Goal: Task Accomplishment & Management: Manage account settings

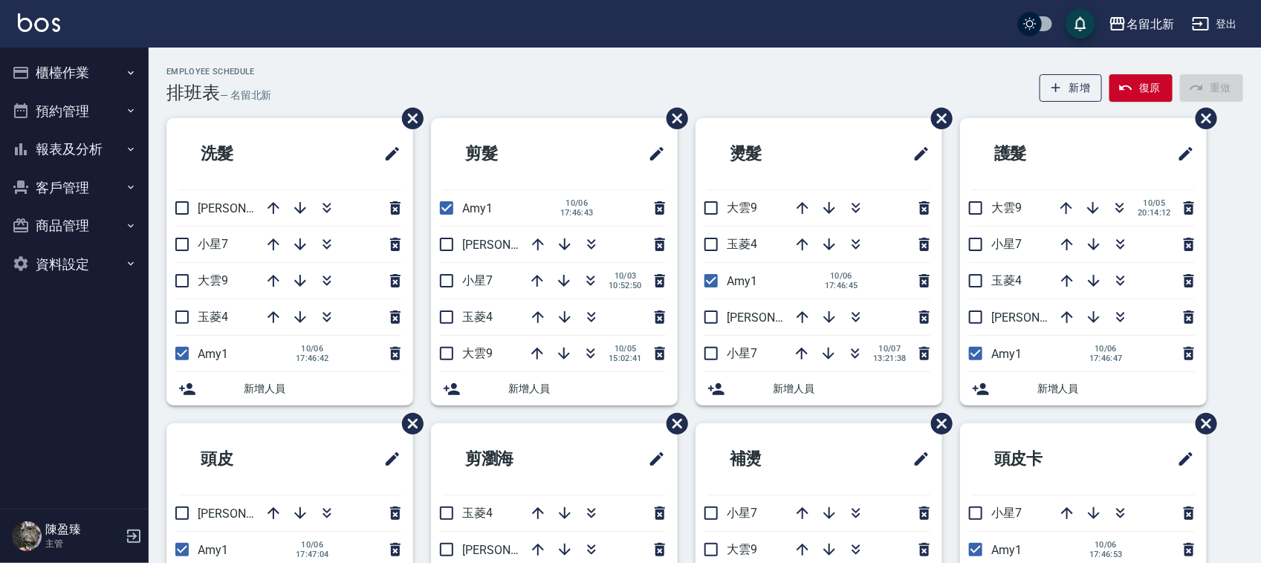
click at [62, 169] on button "客戶管理" at bounding box center [74, 188] width 137 height 39
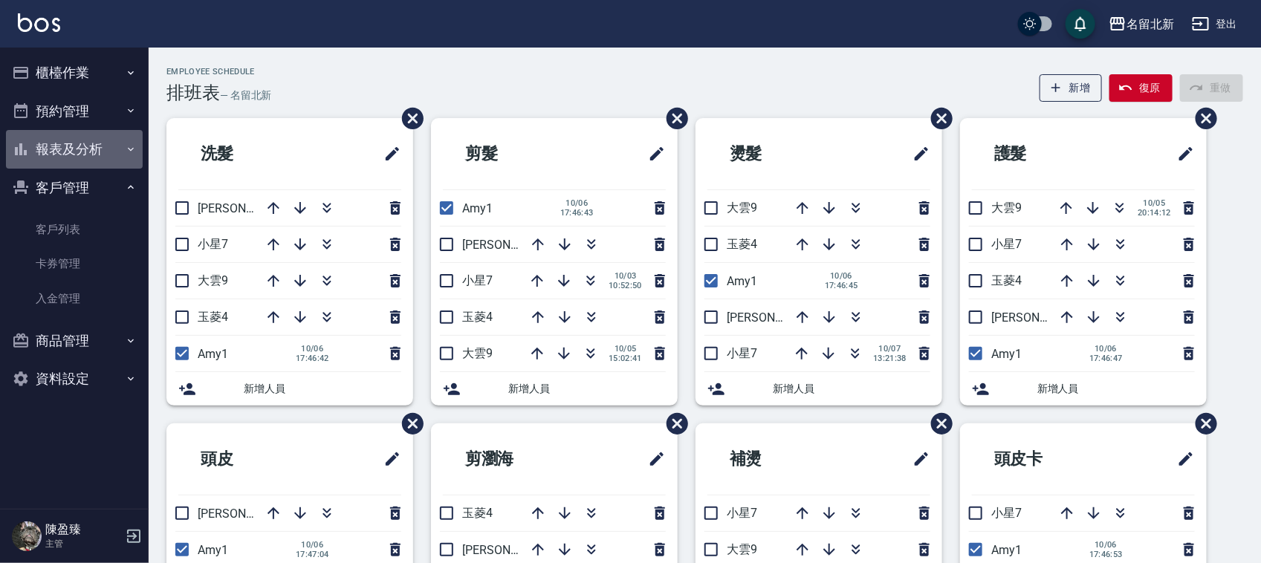
click at [62, 150] on button "報表及分析" at bounding box center [74, 149] width 137 height 39
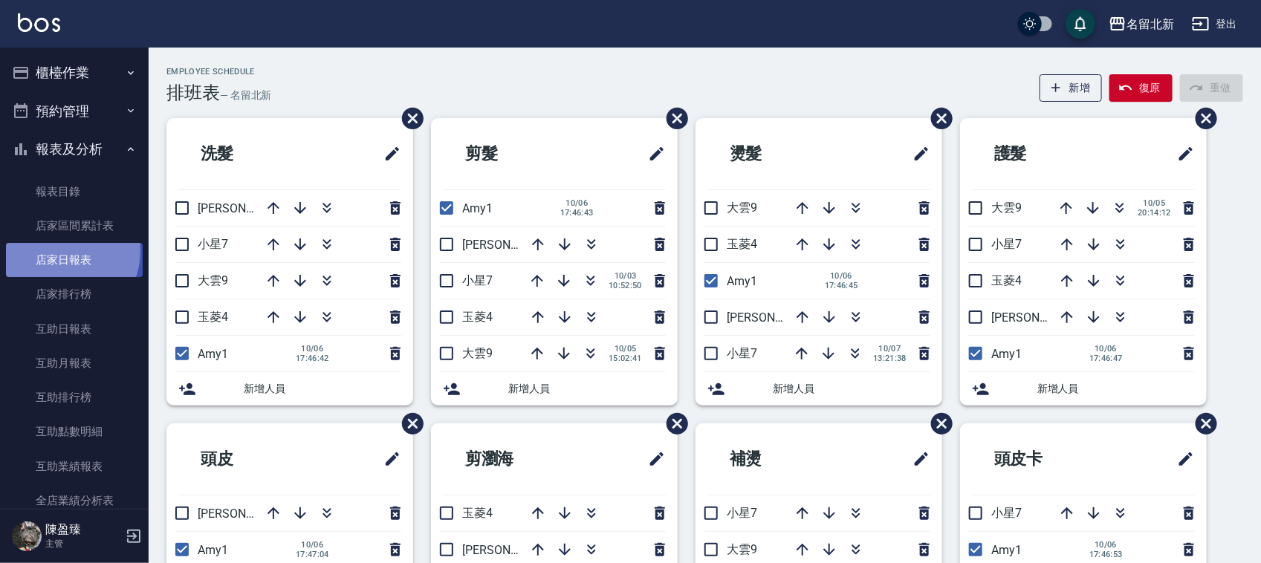
click at [60, 251] on link "店家日報表" at bounding box center [74, 260] width 137 height 34
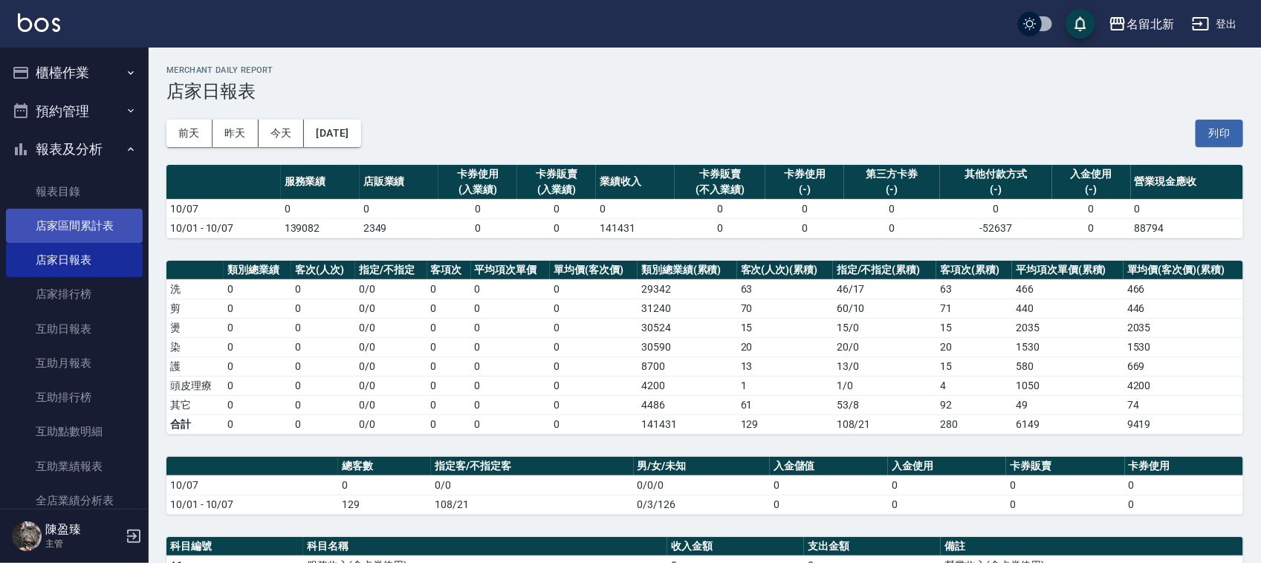
click at [71, 221] on link "店家區間累計表" at bounding box center [74, 226] width 137 height 34
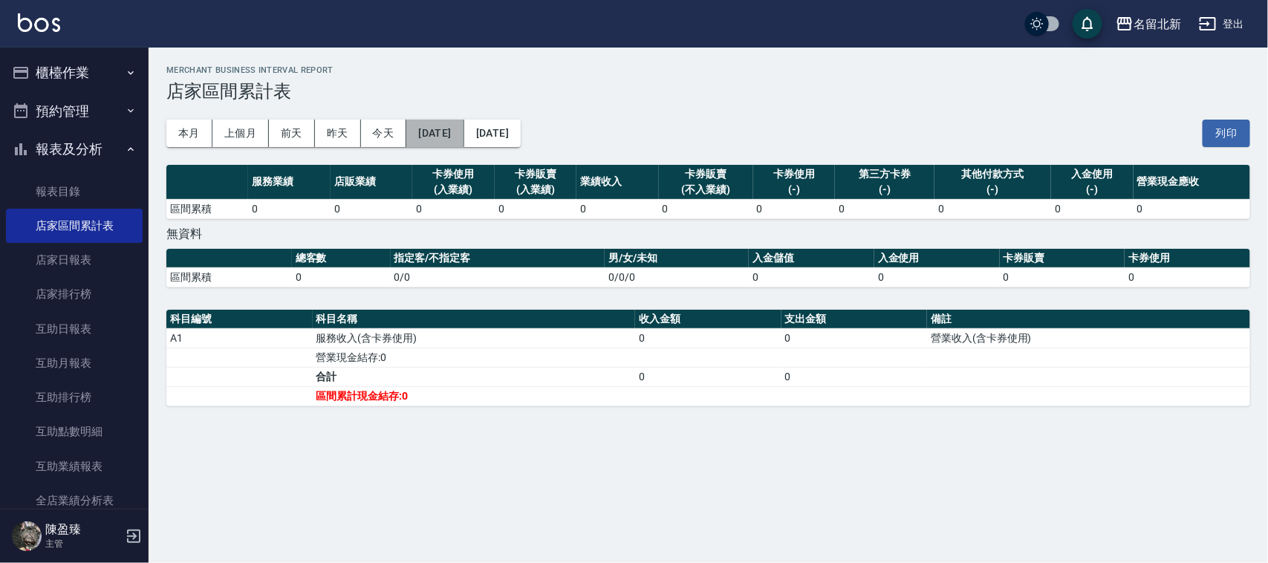
click at [464, 145] on button "[DATE]" at bounding box center [434, 133] width 57 height 27
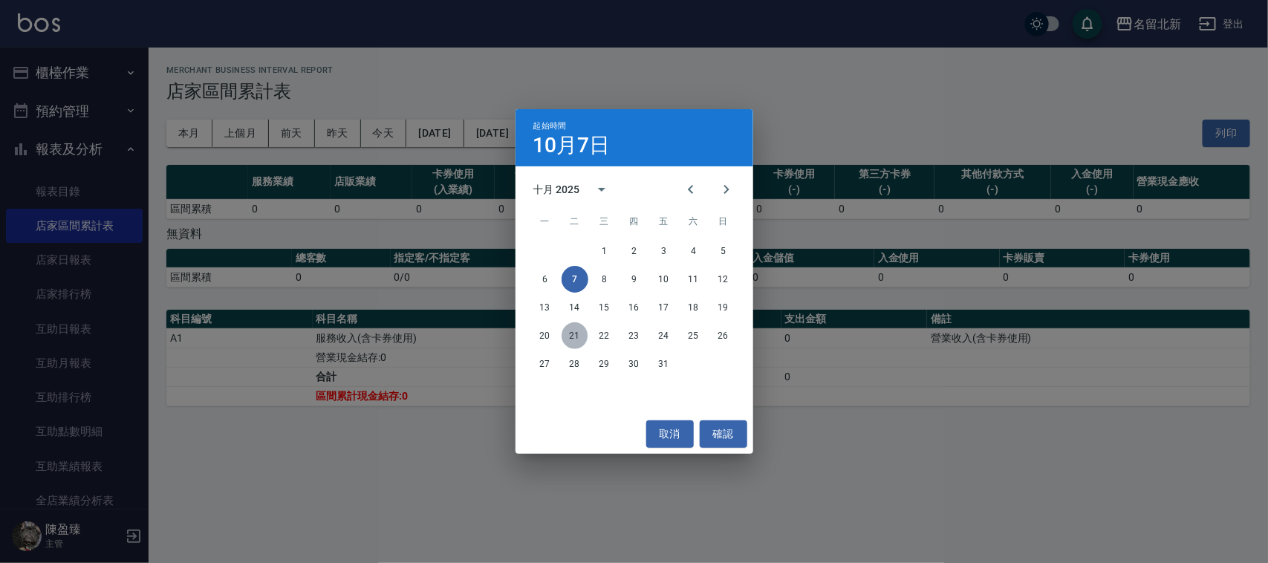
click at [566, 333] on button "21" at bounding box center [575, 335] width 27 height 27
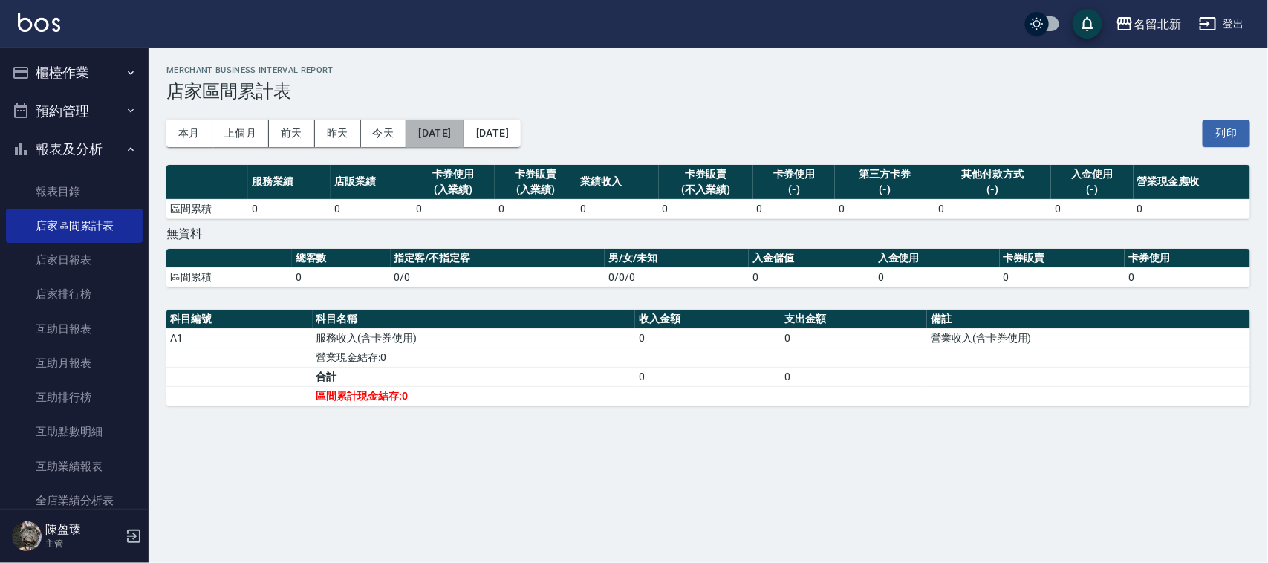
click at [435, 125] on button "2025/10/21" at bounding box center [434, 133] width 57 height 27
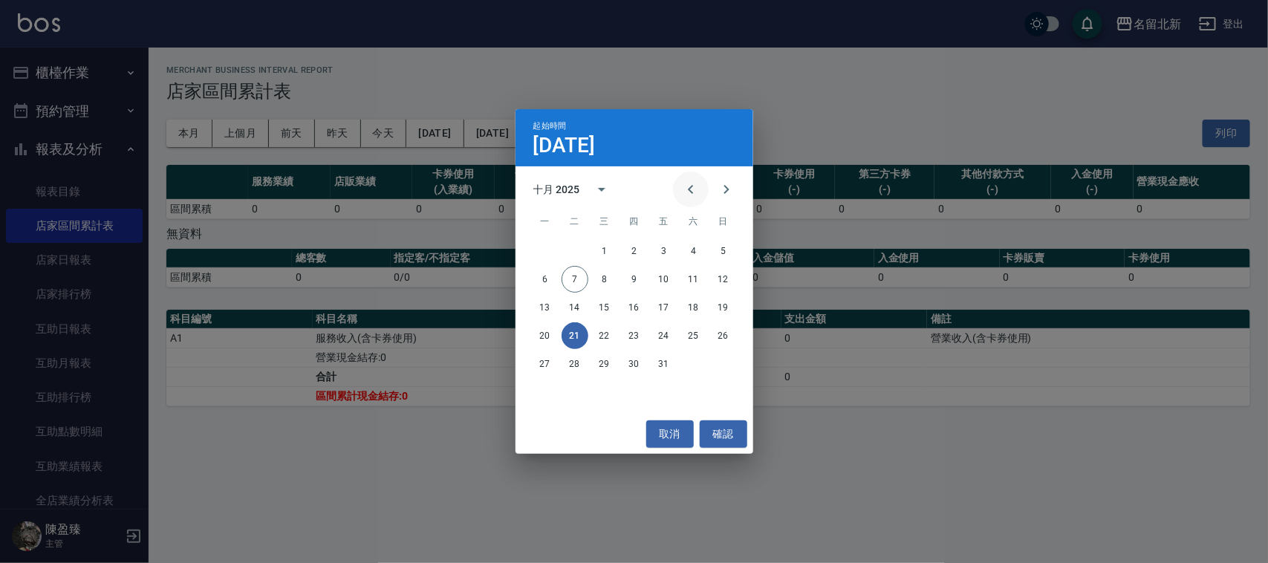
click at [684, 194] on icon "Previous month" at bounding box center [691, 190] width 18 height 18
click at [718, 307] on button "21" at bounding box center [723, 307] width 27 height 27
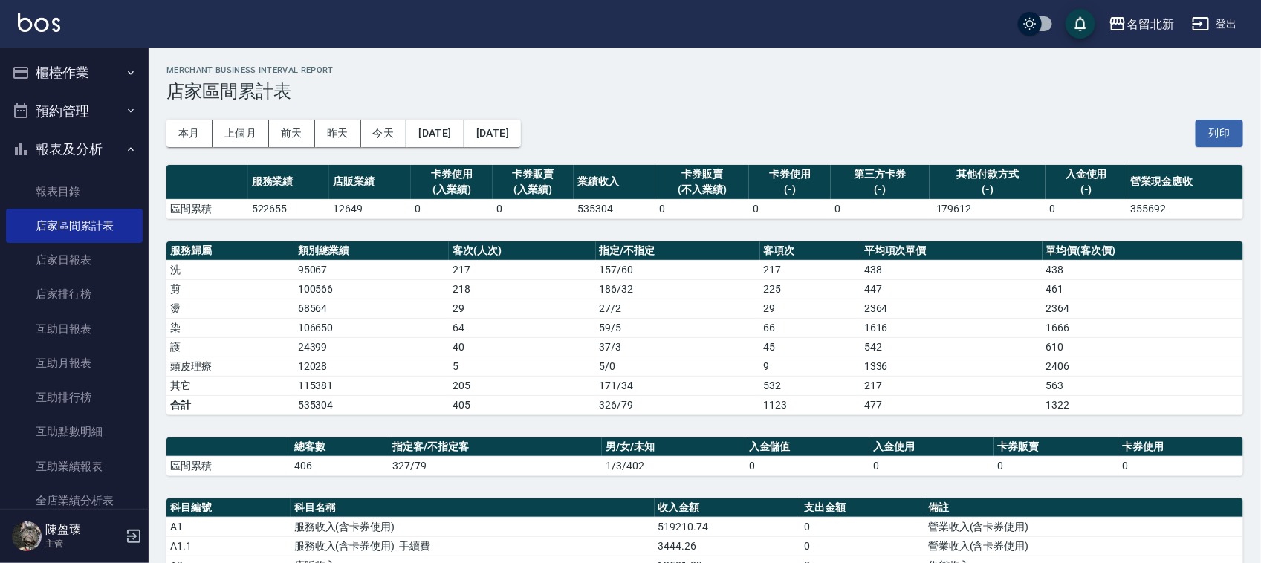
click at [521, 132] on button "2025/10/21" at bounding box center [492, 133] width 56 height 27
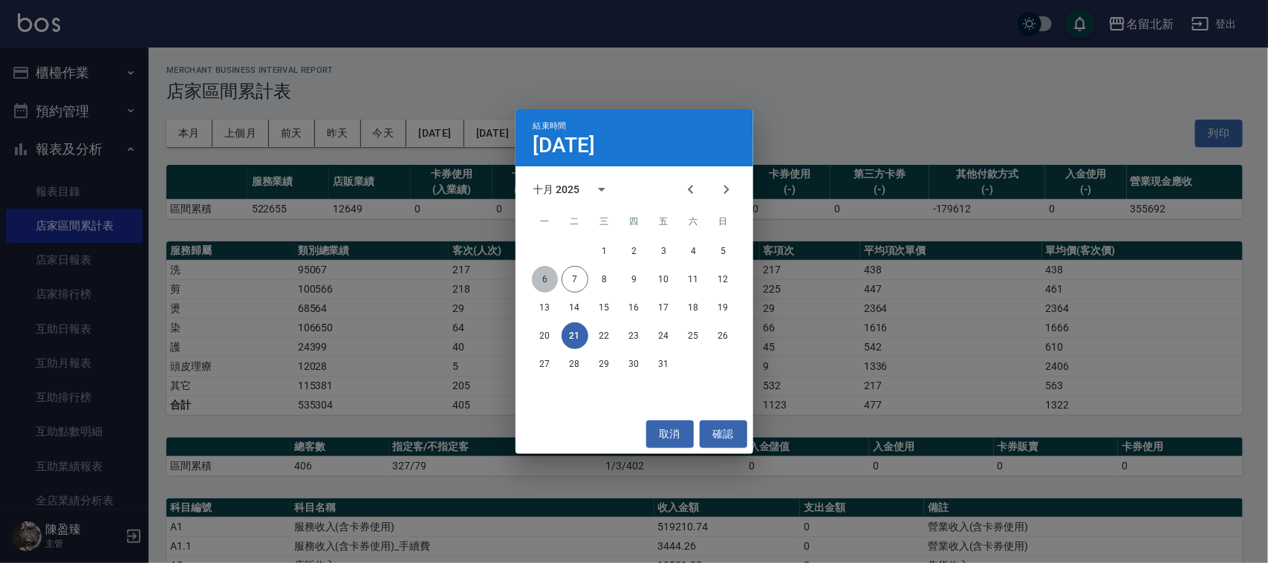
click at [551, 276] on button "6" at bounding box center [545, 279] width 27 height 27
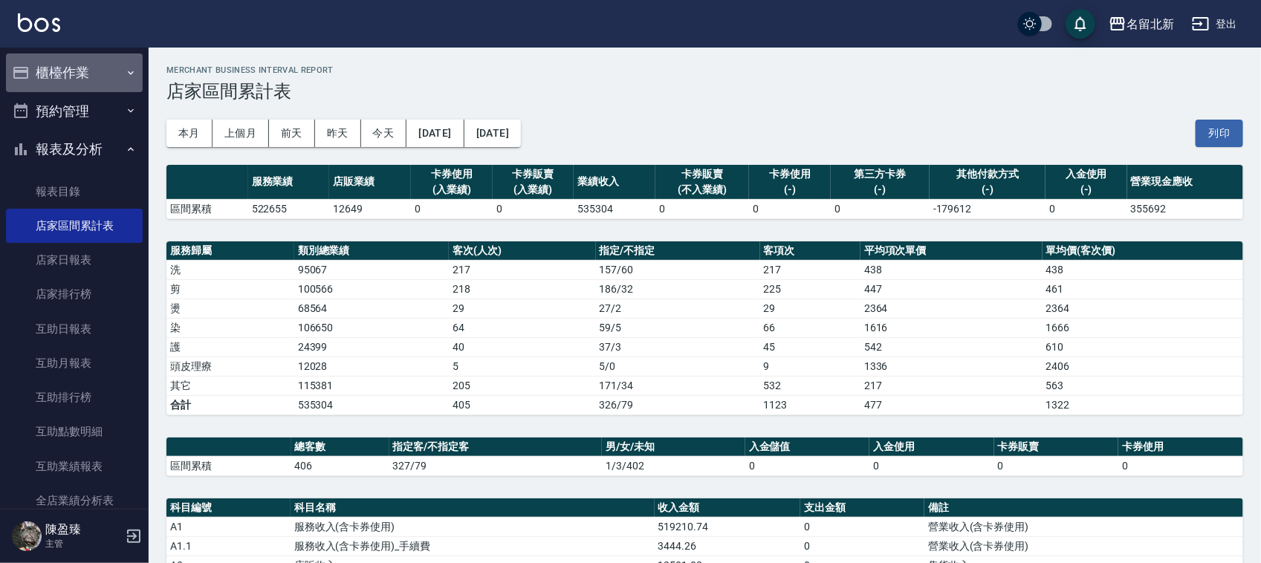
drag, startPoint x: 91, startPoint y: 83, endPoint x: 98, endPoint y: 75, distance: 10.6
click at [91, 79] on button "櫃檯作業" at bounding box center [74, 72] width 137 height 39
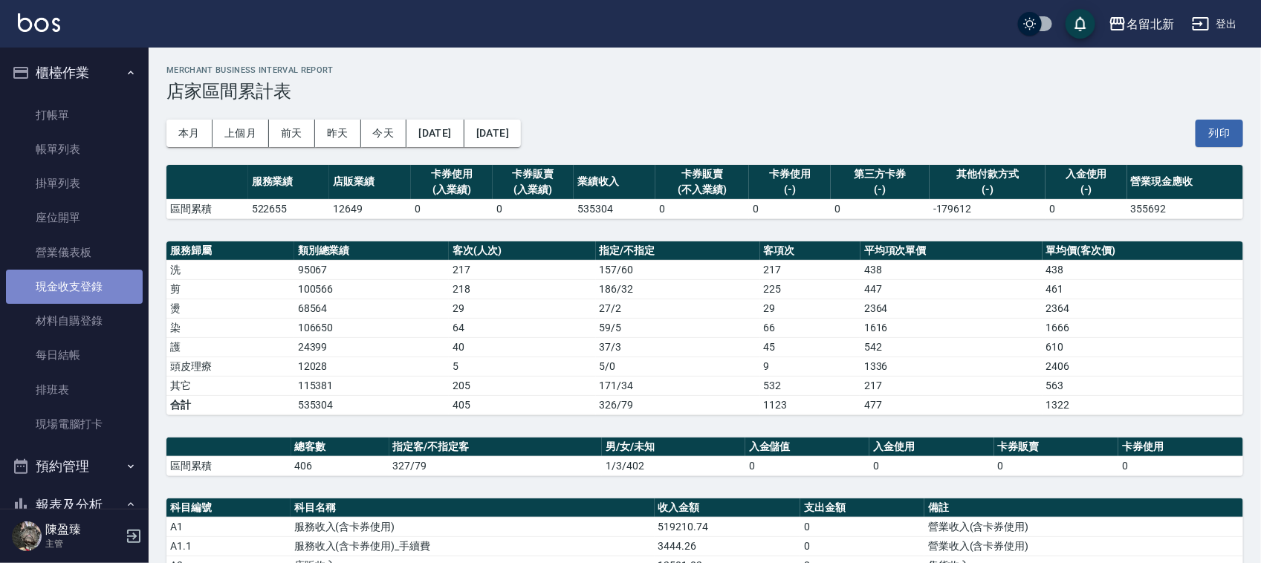
click at [82, 290] on link "現金收支登錄" at bounding box center [74, 287] width 137 height 34
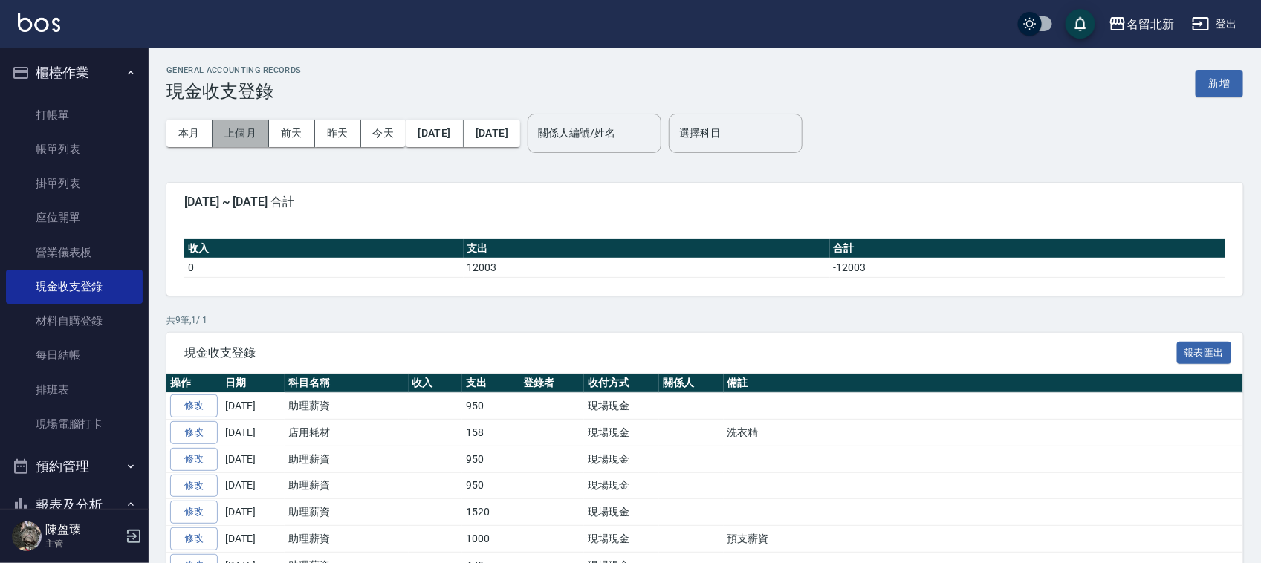
click at [242, 132] on button "上個月" at bounding box center [240, 133] width 56 height 27
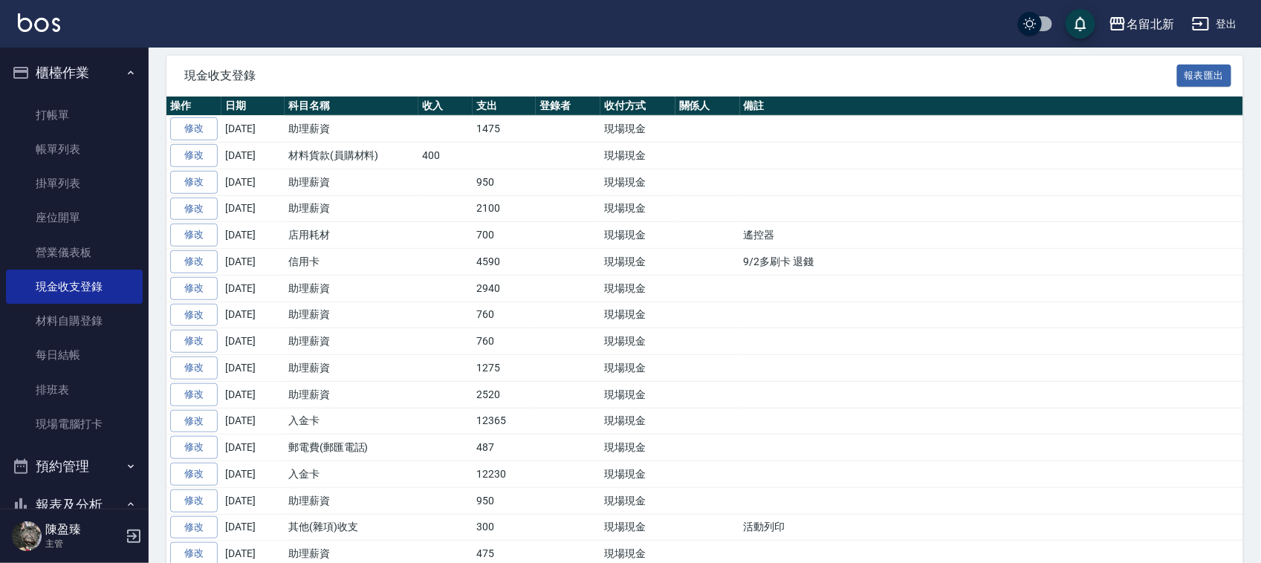
scroll to position [279, 0]
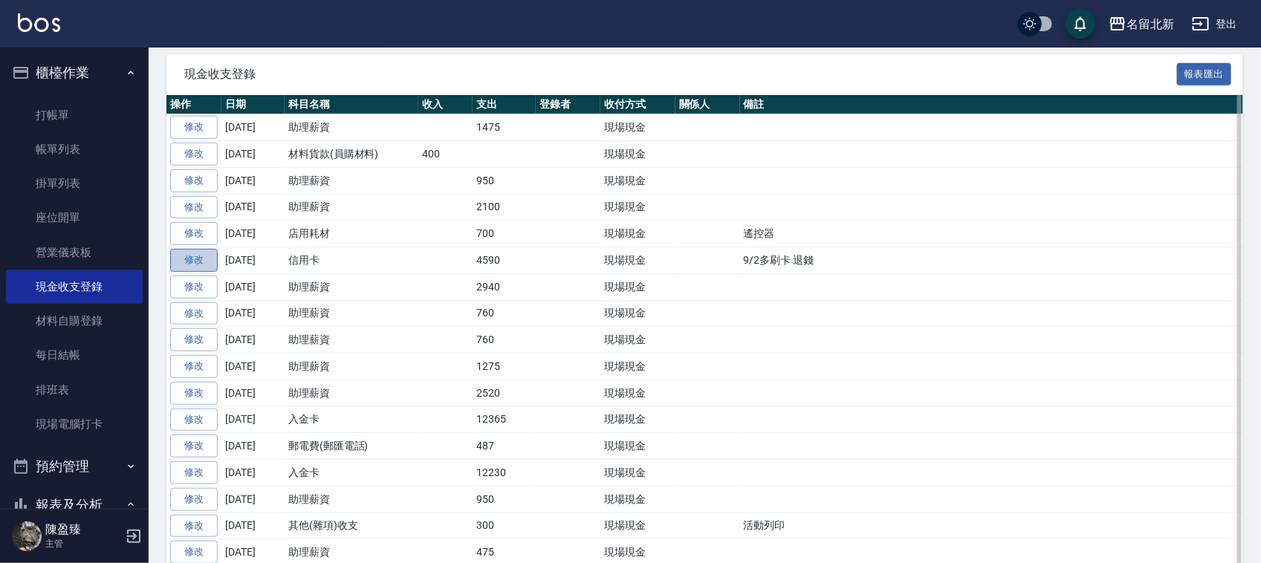
click at [203, 264] on link "修改" at bounding box center [194, 260] width 48 height 23
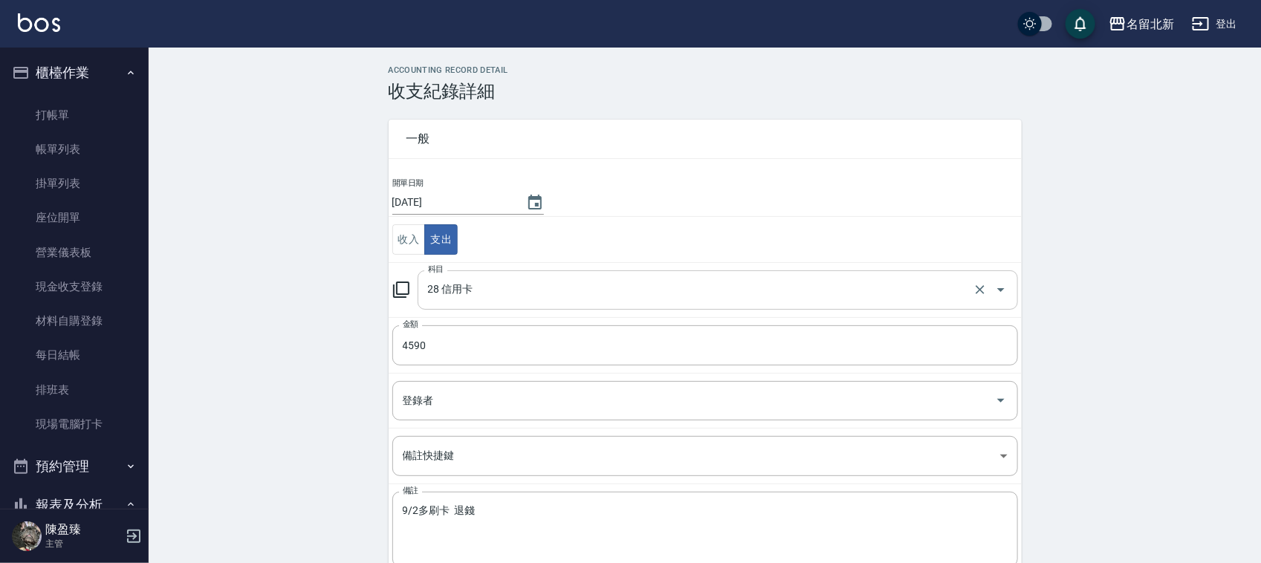
click at [600, 303] on input "28 信用卡" at bounding box center [696, 290] width 545 height 26
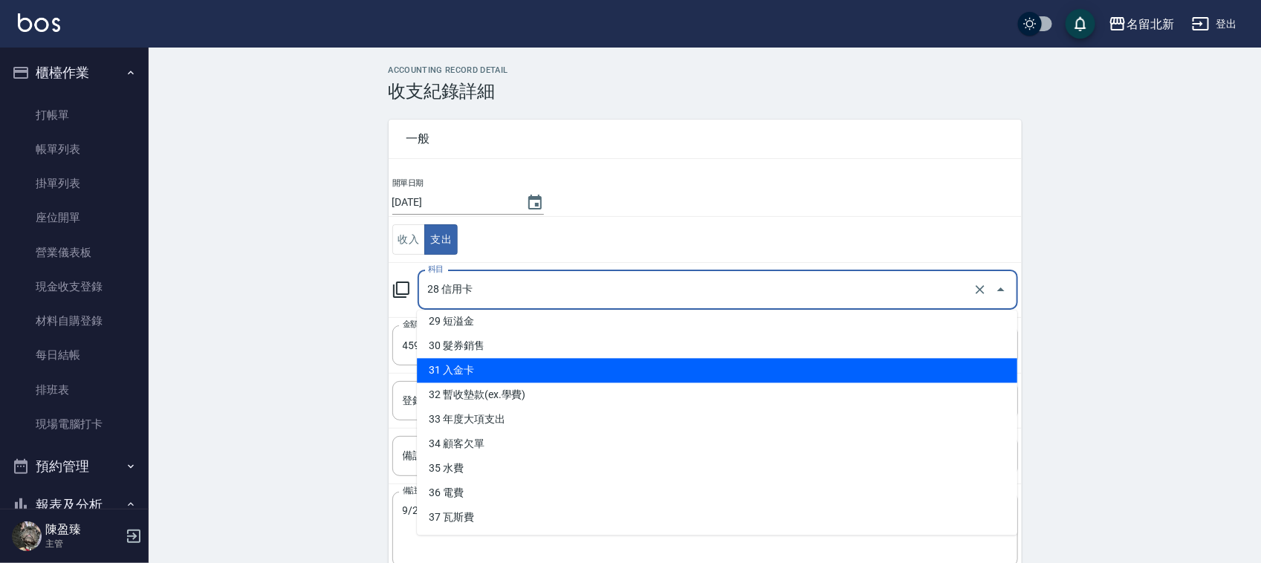
scroll to position [625, 0]
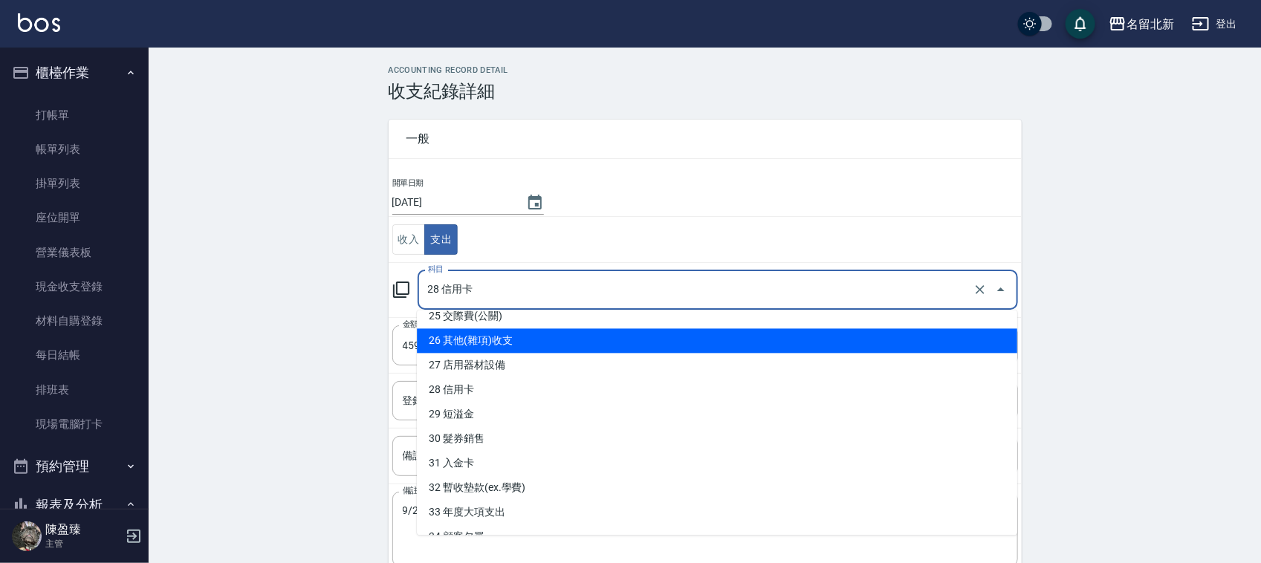
click at [492, 345] on li "26 其他(雜項)收支" at bounding box center [717, 341] width 600 height 25
type input "26 其他(雜項)收支"
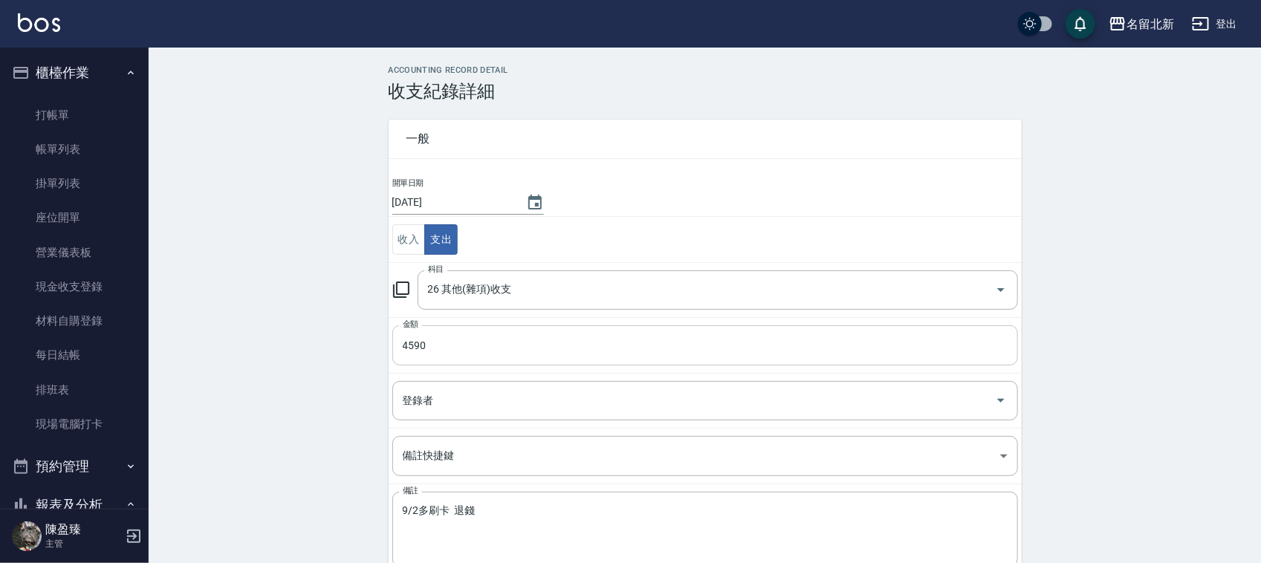
scroll to position [76, 0]
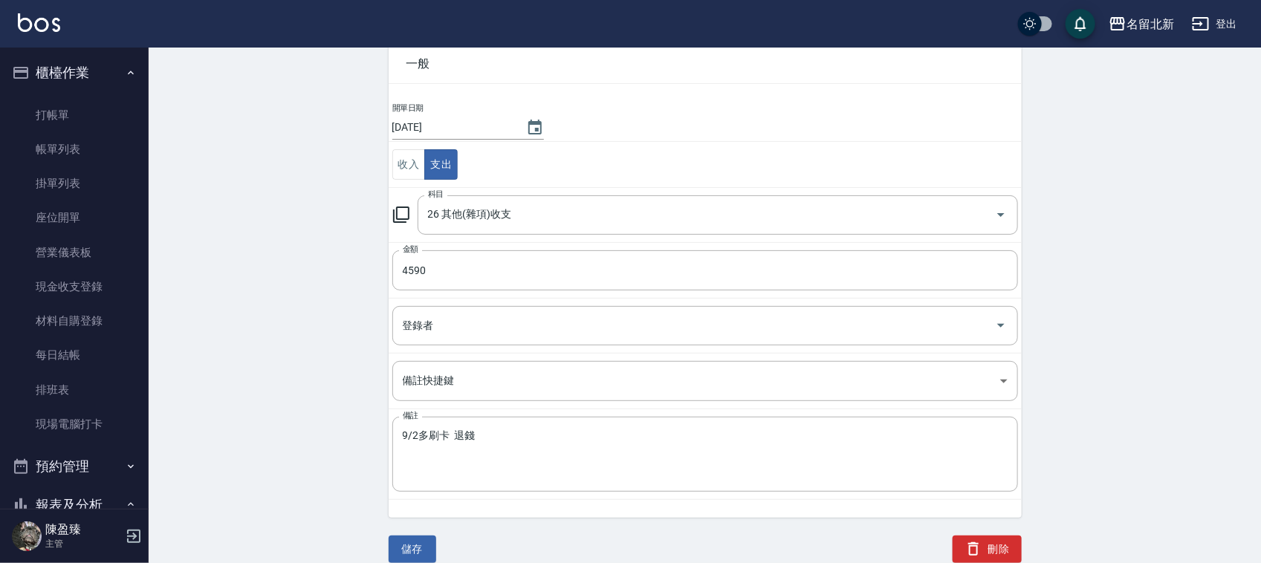
click at [405, 540] on button "儲存" at bounding box center [413, 549] width 48 height 27
click at [411, 547] on button "儲存" at bounding box center [413, 549] width 48 height 27
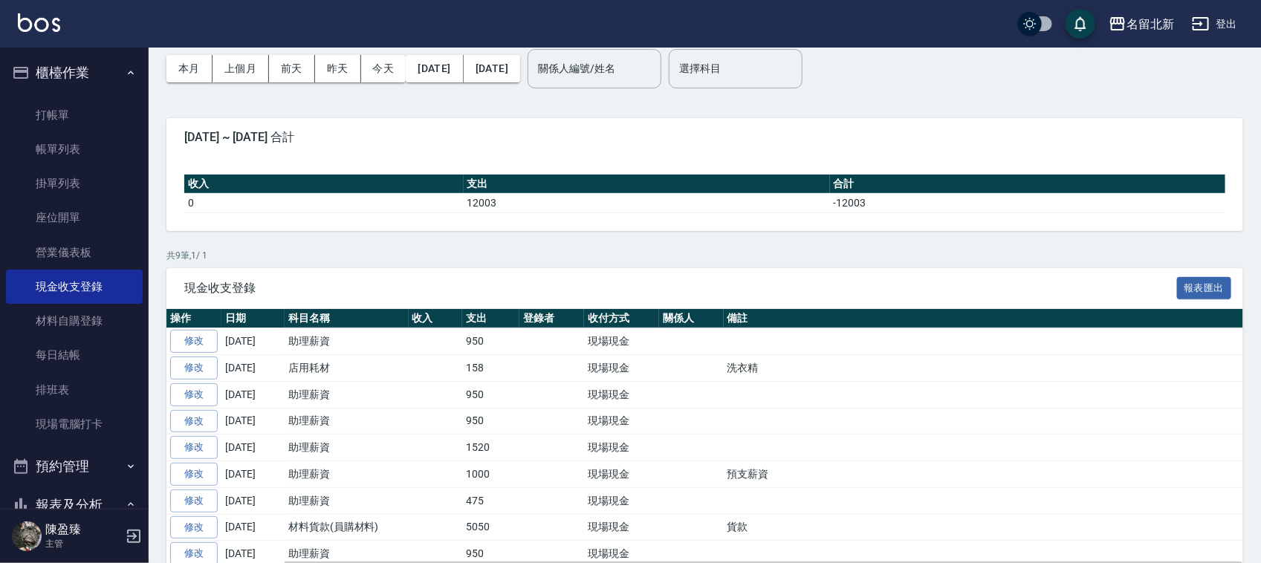
scroll to position [93, 0]
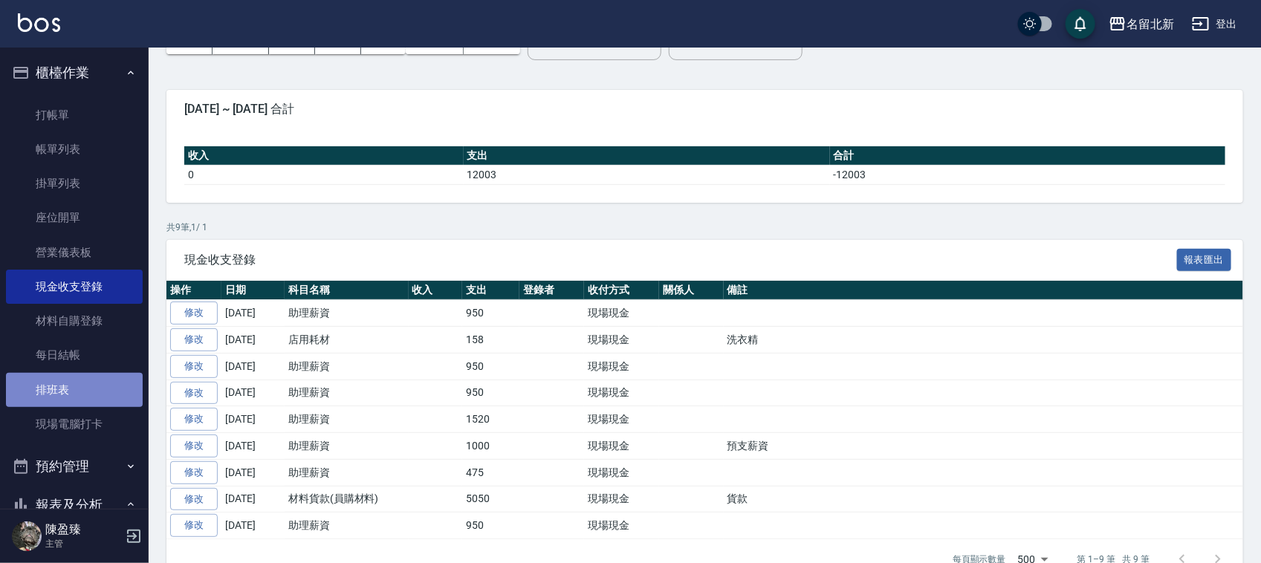
click at [74, 384] on link "排班表" at bounding box center [74, 390] width 137 height 34
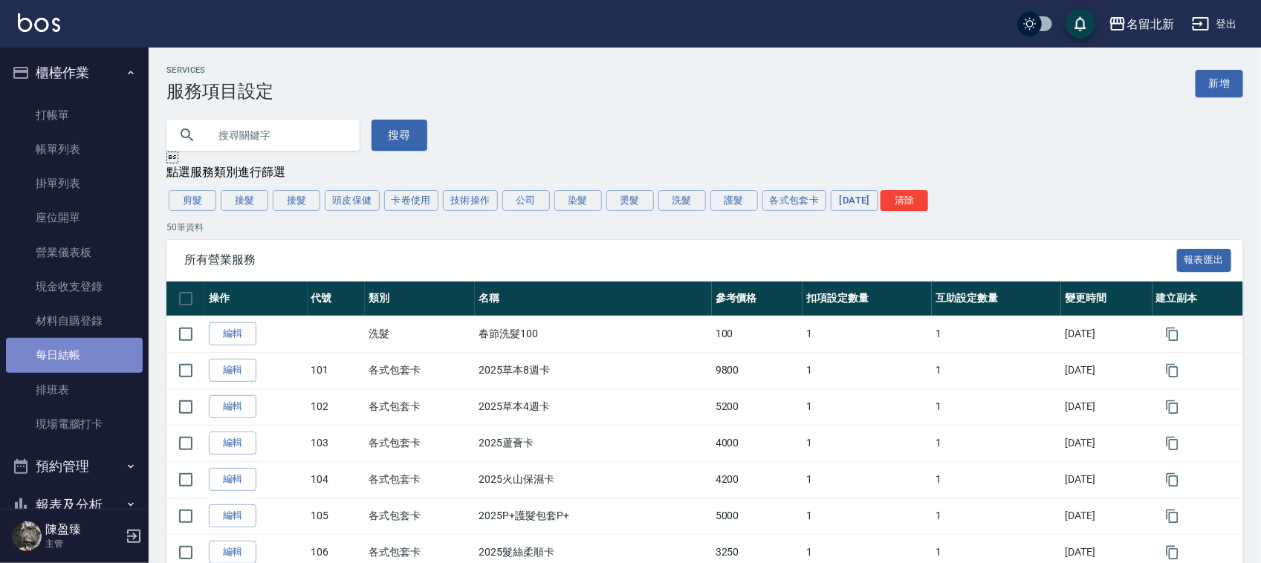
click at [85, 355] on link "每日結帳" at bounding box center [74, 355] width 137 height 34
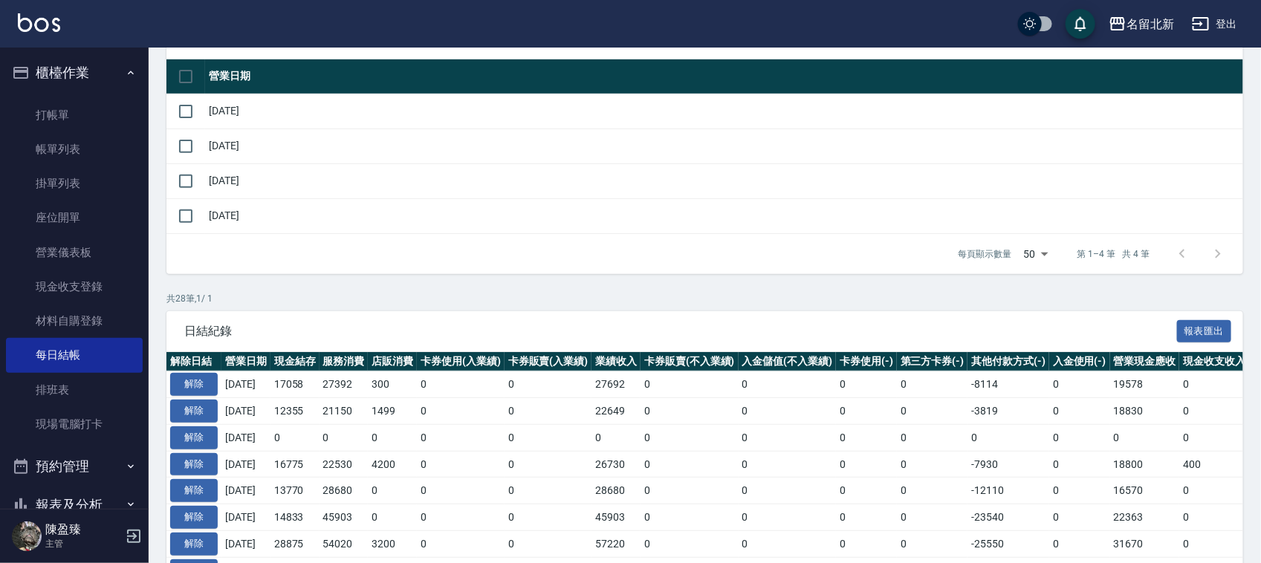
scroll to position [371, 0]
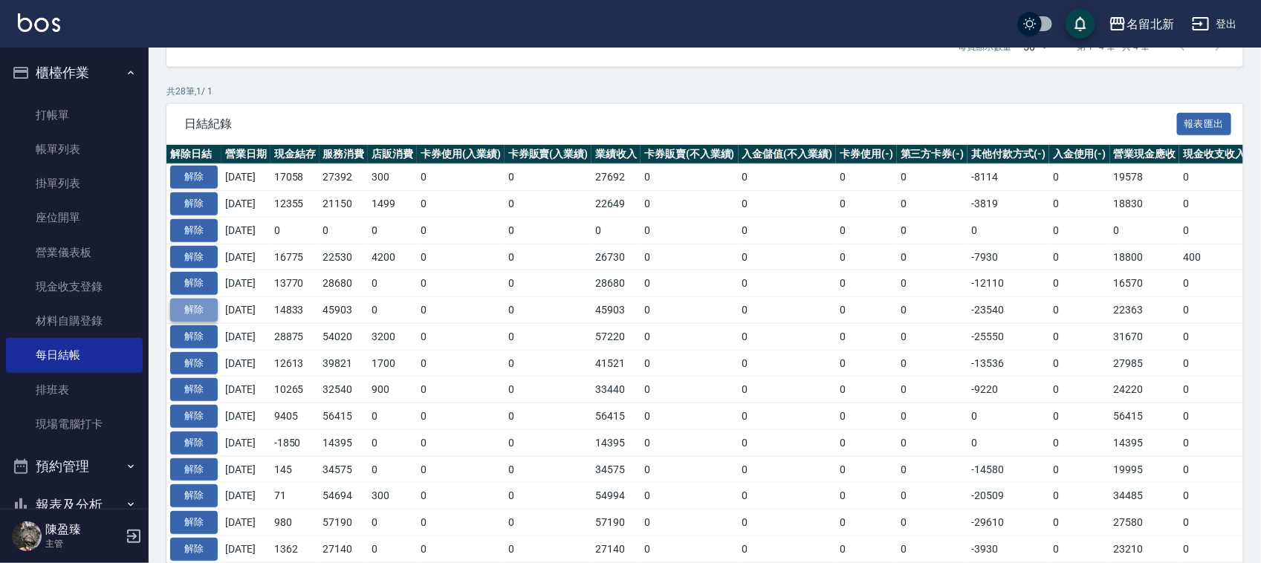
click at [197, 312] on button "解除" at bounding box center [194, 310] width 48 height 23
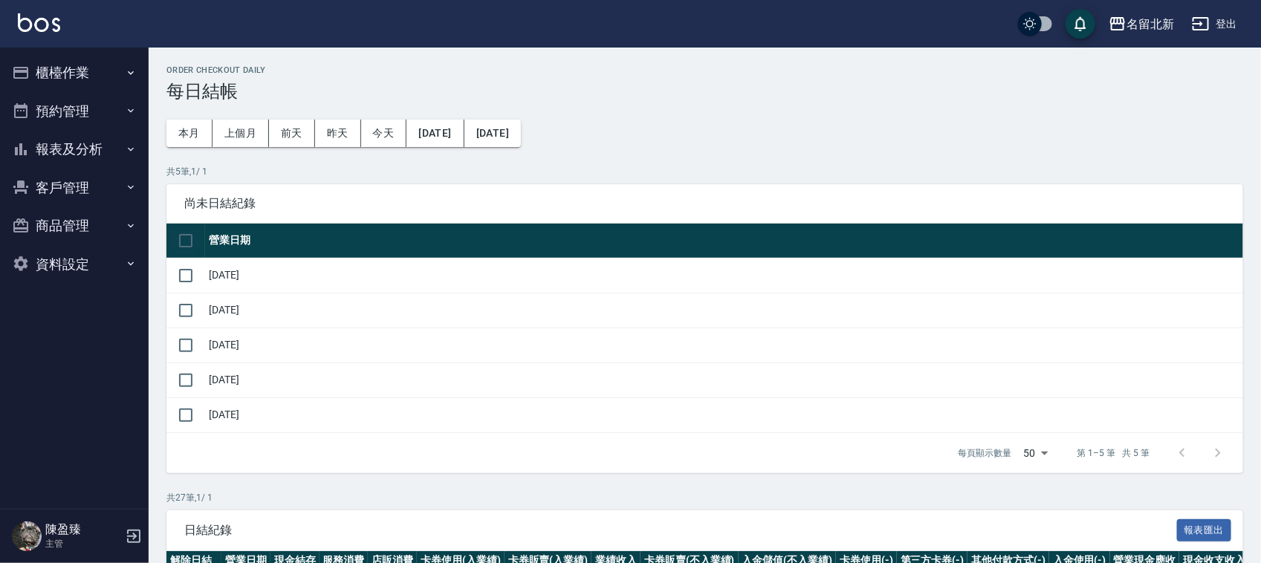
click at [180, 238] on input "checkbox" at bounding box center [185, 240] width 31 height 31
checkbox input "true"
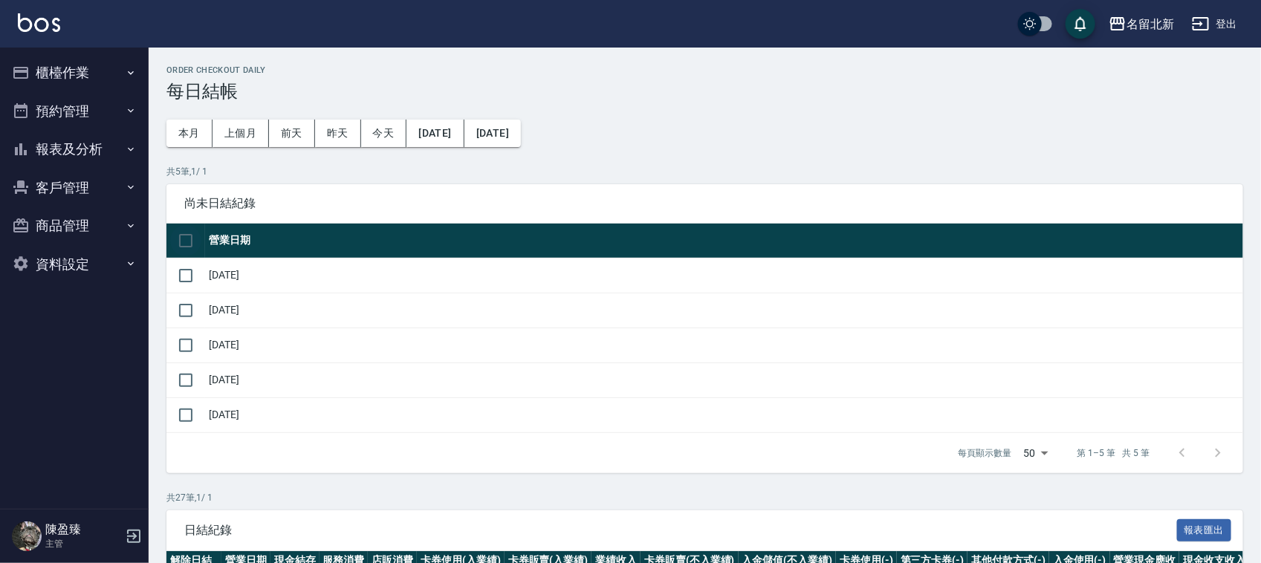
checkbox input "true"
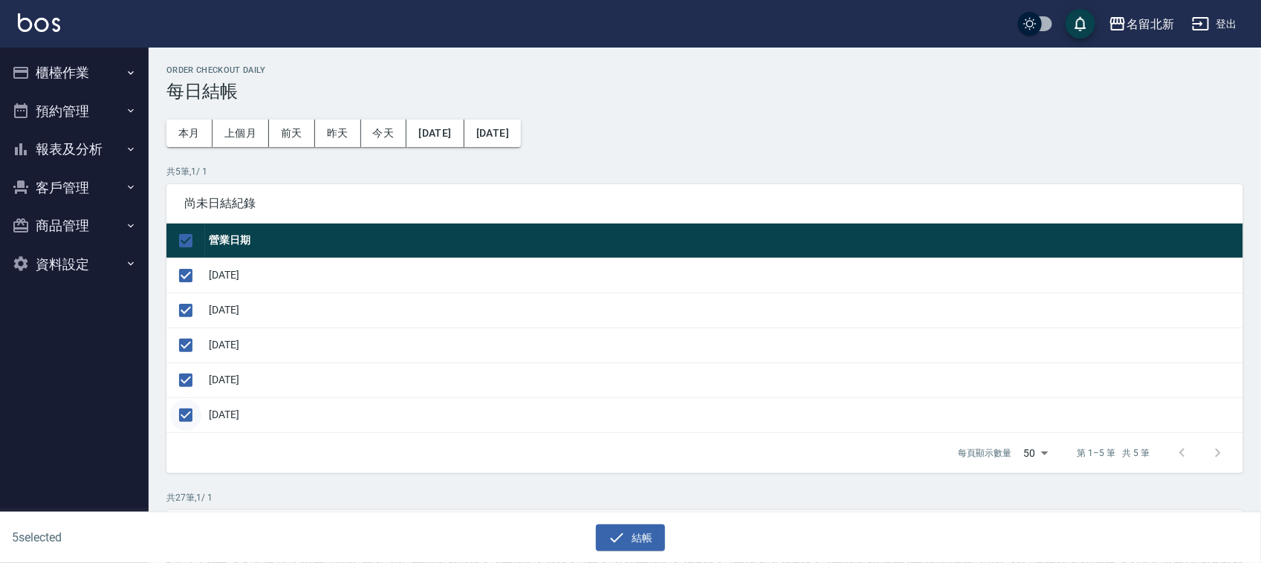
click at [184, 413] on input "checkbox" at bounding box center [185, 415] width 31 height 31
checkbox input "false"
click at [645, 533] on button "結帳" at bounding box center [630, 538] width 69 height 27
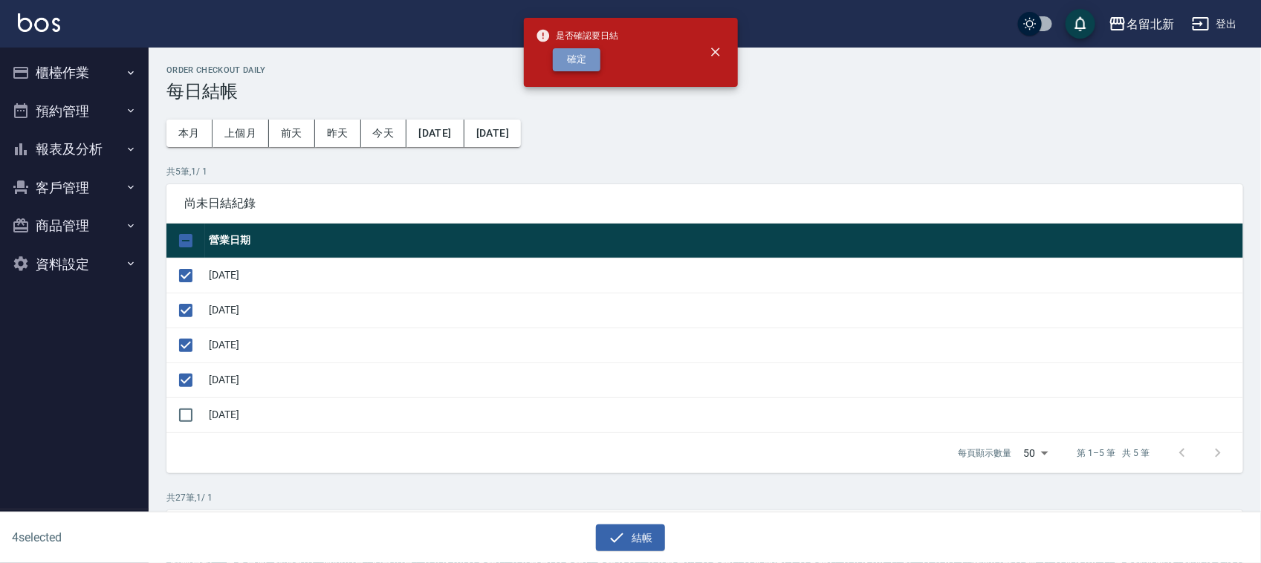
click at [589, 56] on button "確定" at bounding box center [577, 59] width 48 height 23
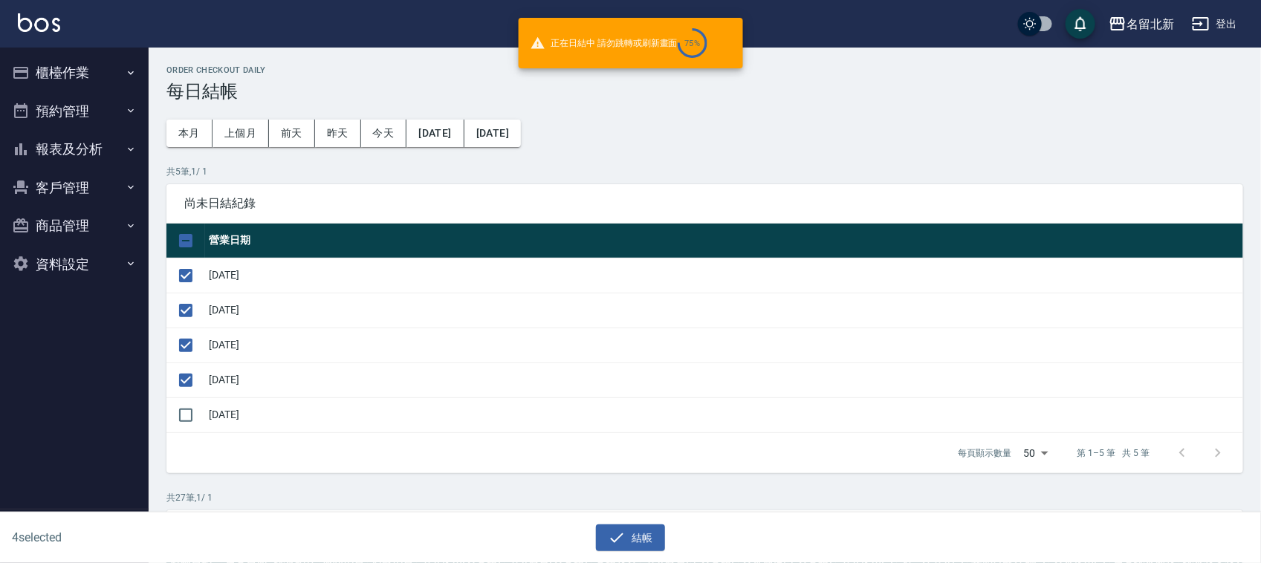
checkbox input "false"
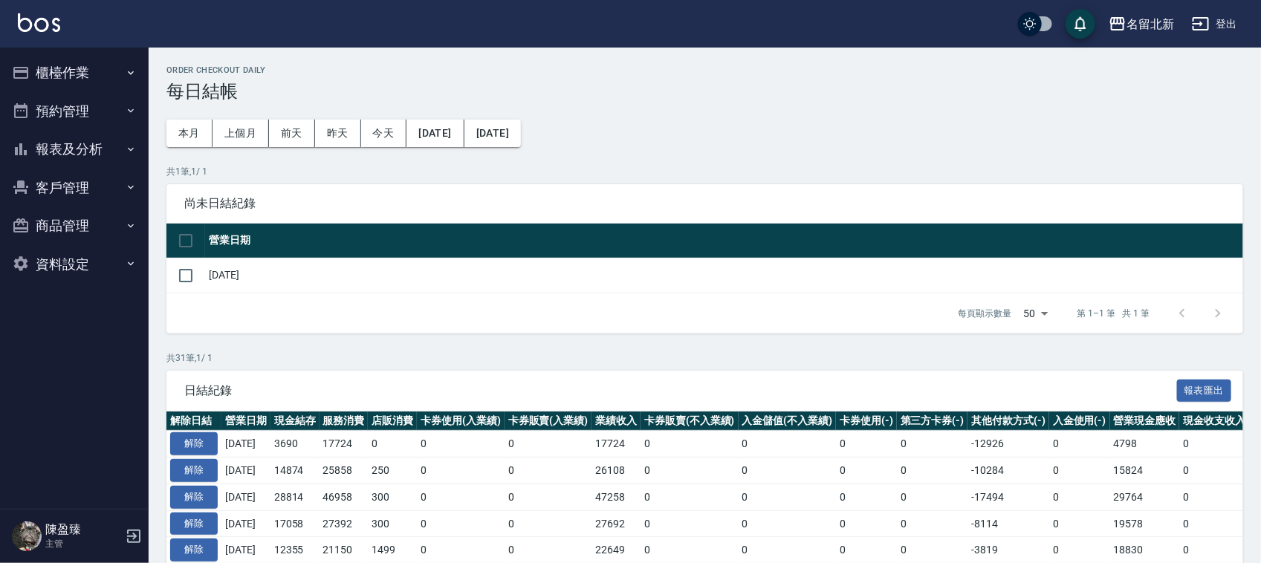
click at [42, 65] on button "櫃檯作業" at bounding box center [74, 72] width 137 height 39
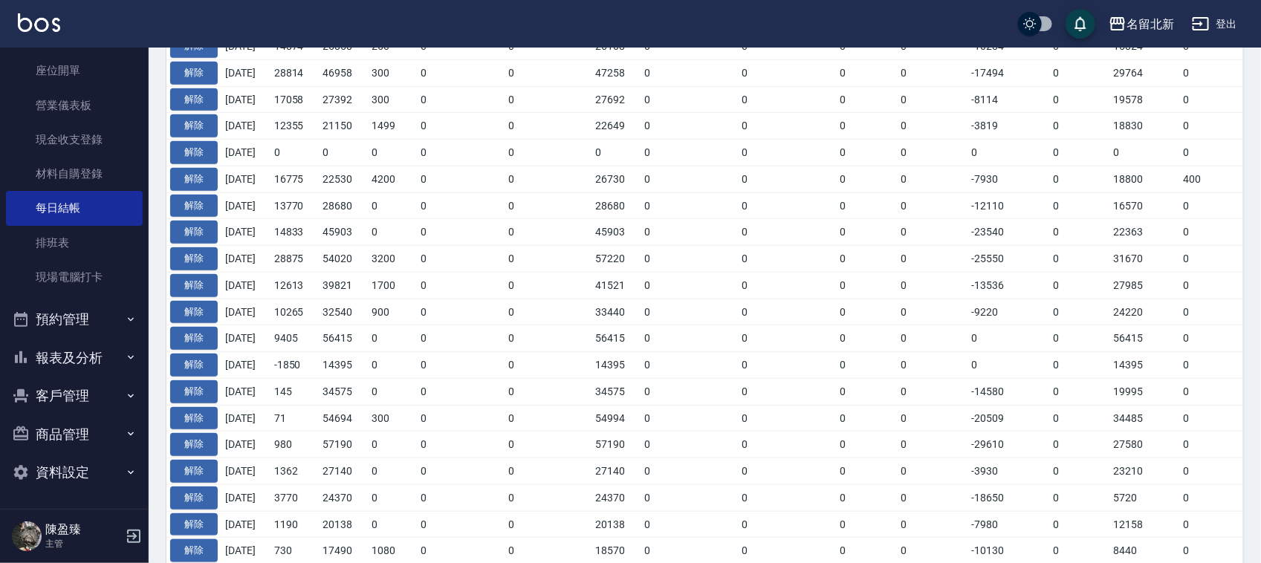
scroll to position [557, 0]
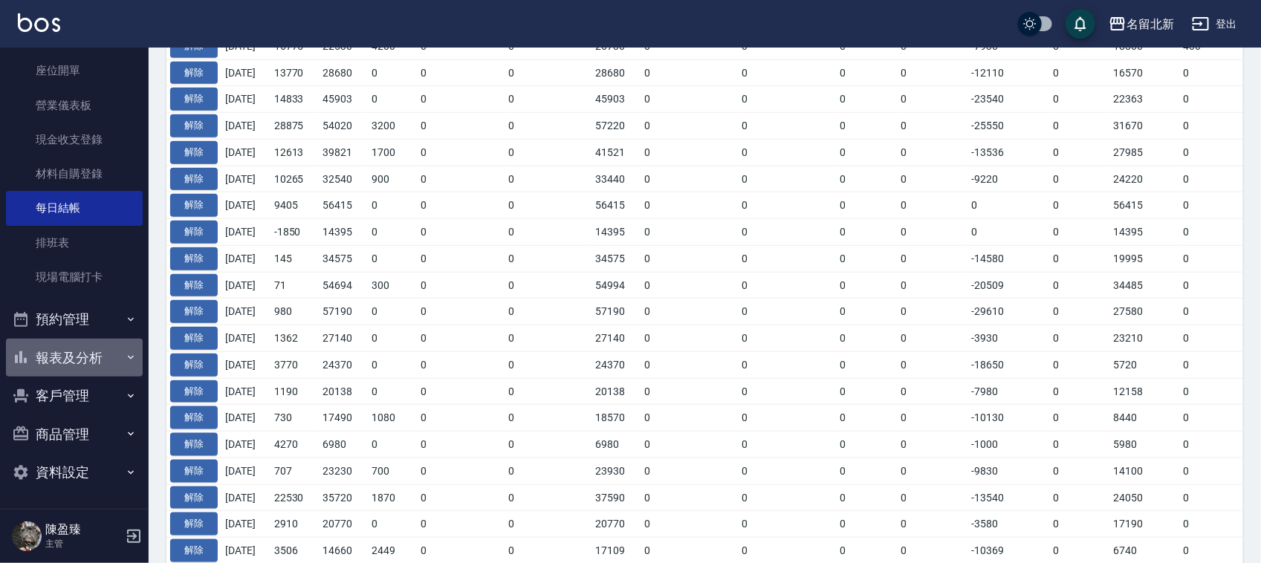
click at [84, 359] on button "報表及分析" at bounding box center [74, 358] width 137 height 39
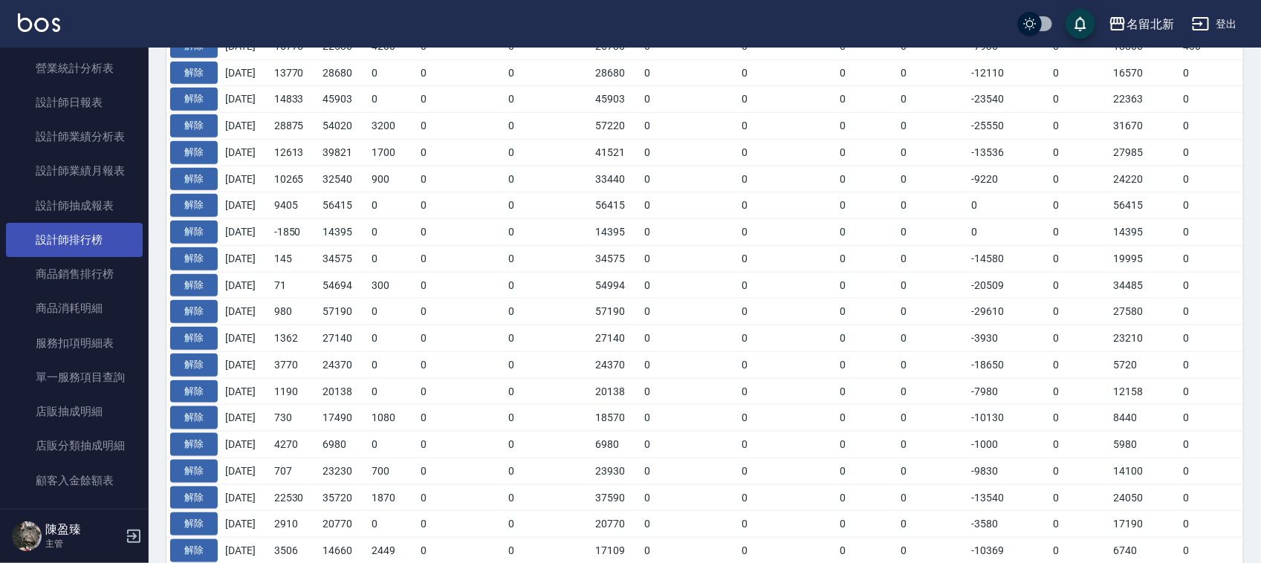
scroll to position [1169, 0]
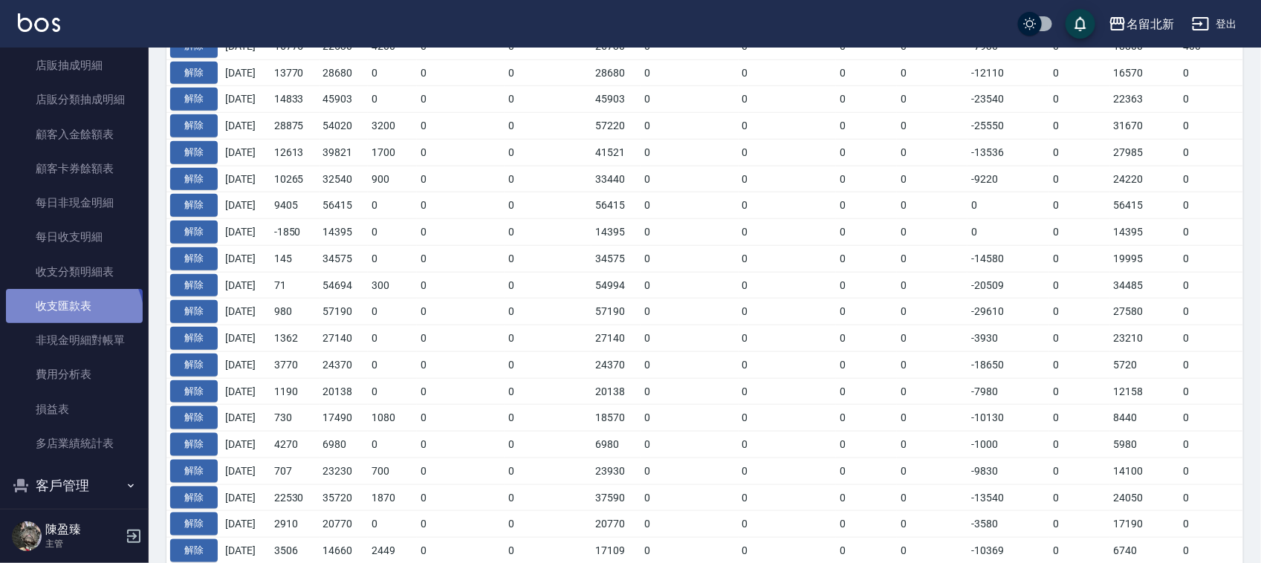
click at [71, 317] on link "收支匯款表" at bounding box center [74, 306] width 137 height 34
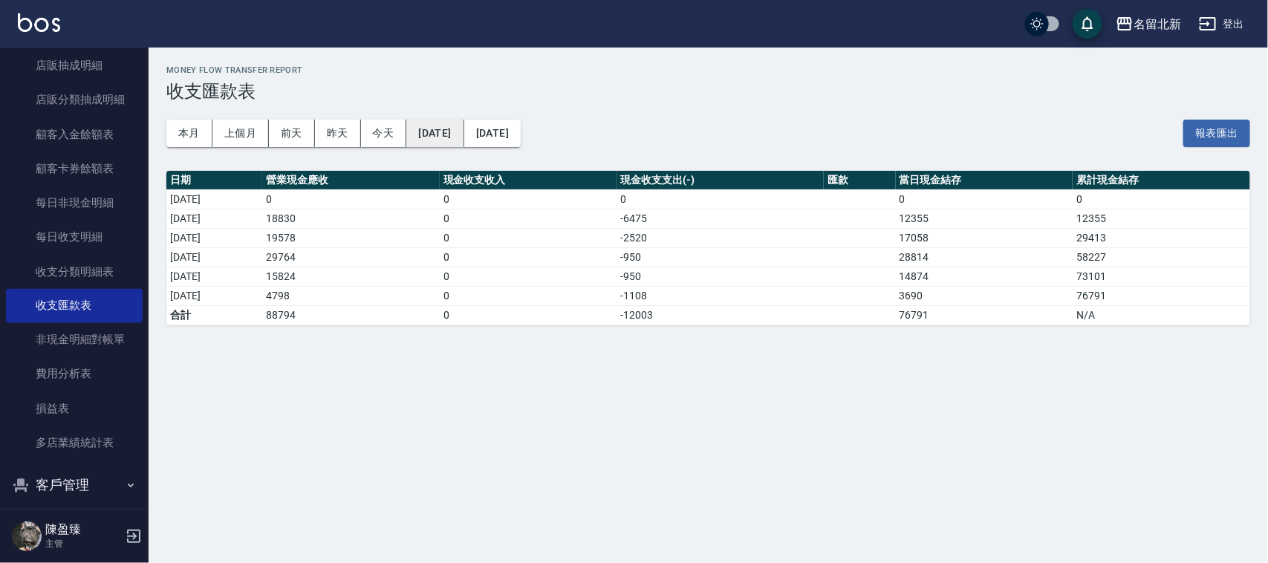
click at [459, 130] on button "[DATE]" at bounding box center [434, 133] width 57 height 27
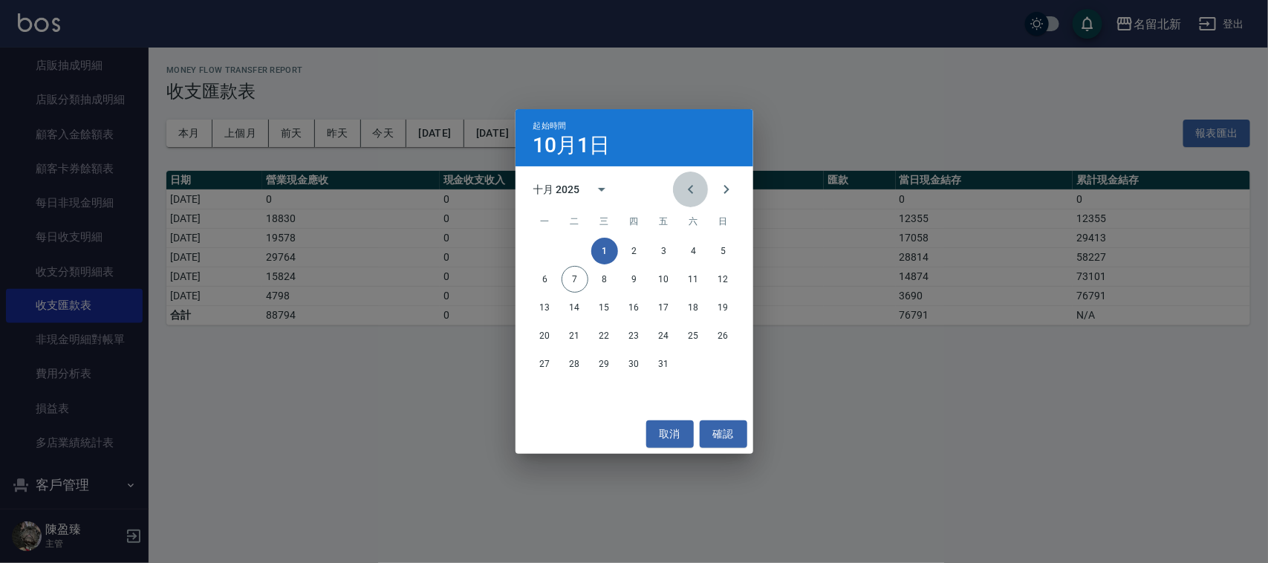
click at [688, 190] on icon "Previous month" at bounding box center [691, 190] width 18 height 18
click at [725, 301] on button "21" at bounding box center [723, 307] width 27 height 27
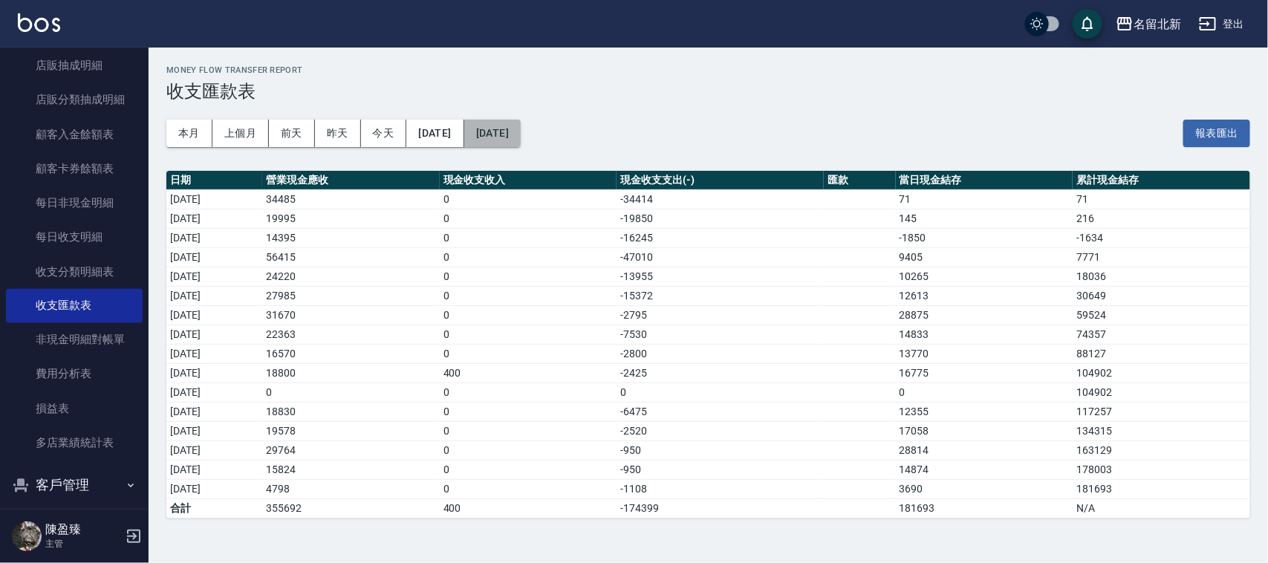
click at [521, 129] on button "[DATE]" at bounding box center [492, 133] width 56 height 27
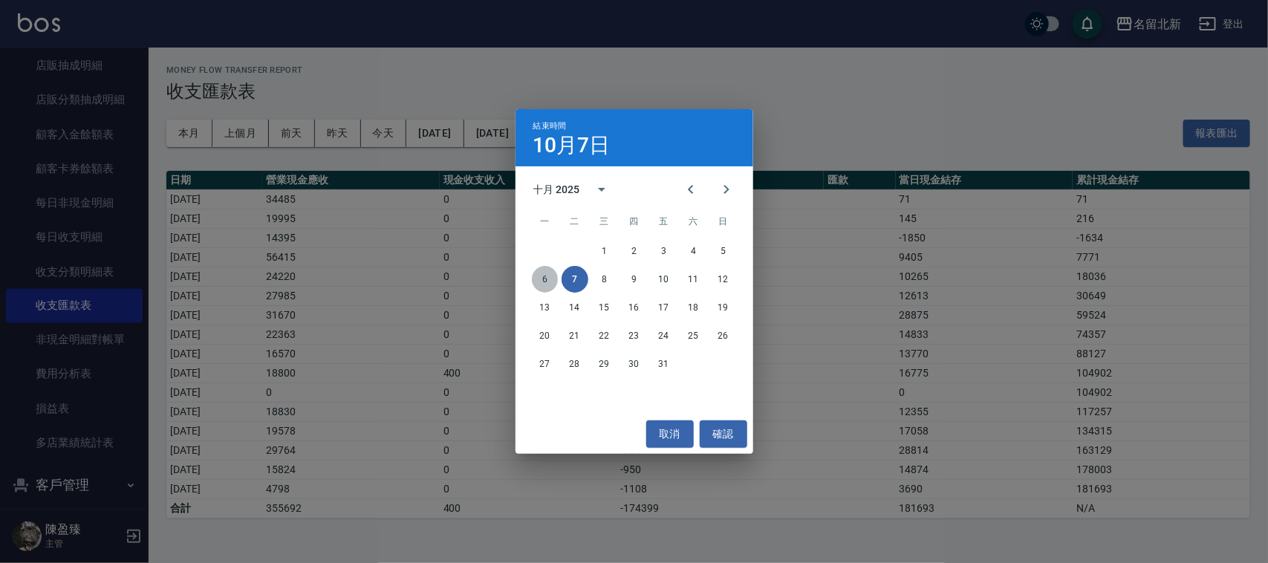
click at [543, 281] on button "6" at bounding box center [545, 279] width 27 height 27
